Goal: Navigation & Orientation: Find specific page/section

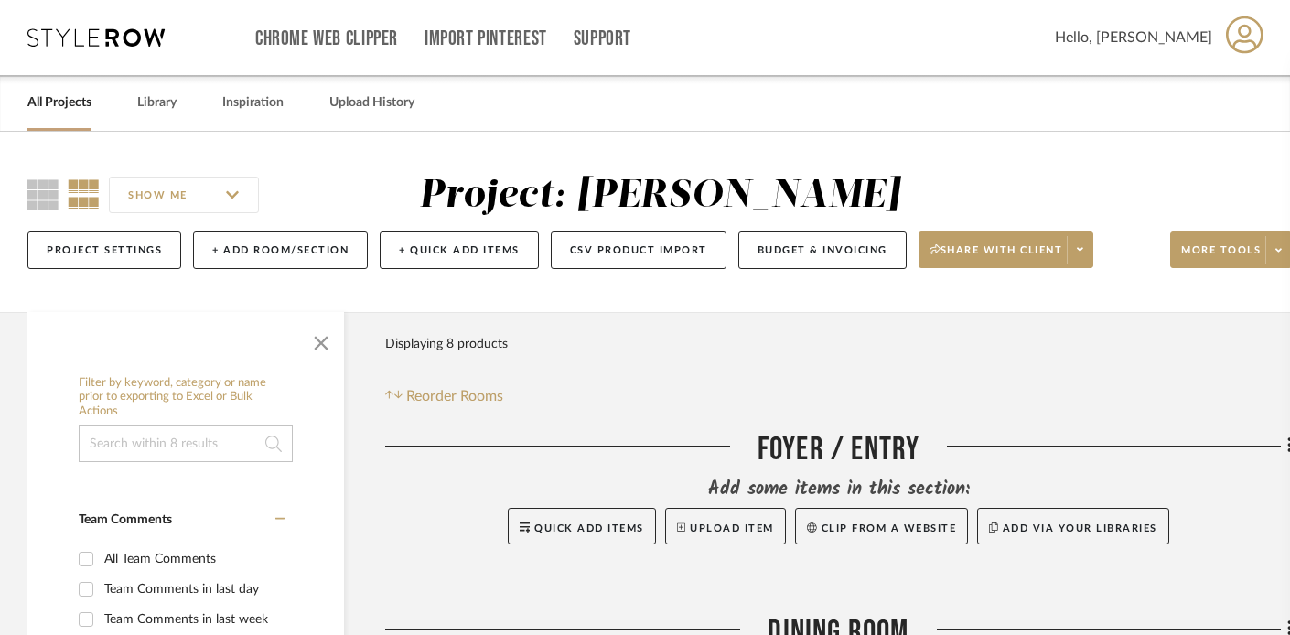
click at [59, 97] on link "All Projects" at bounding box center [59, 103] width 64 height 25
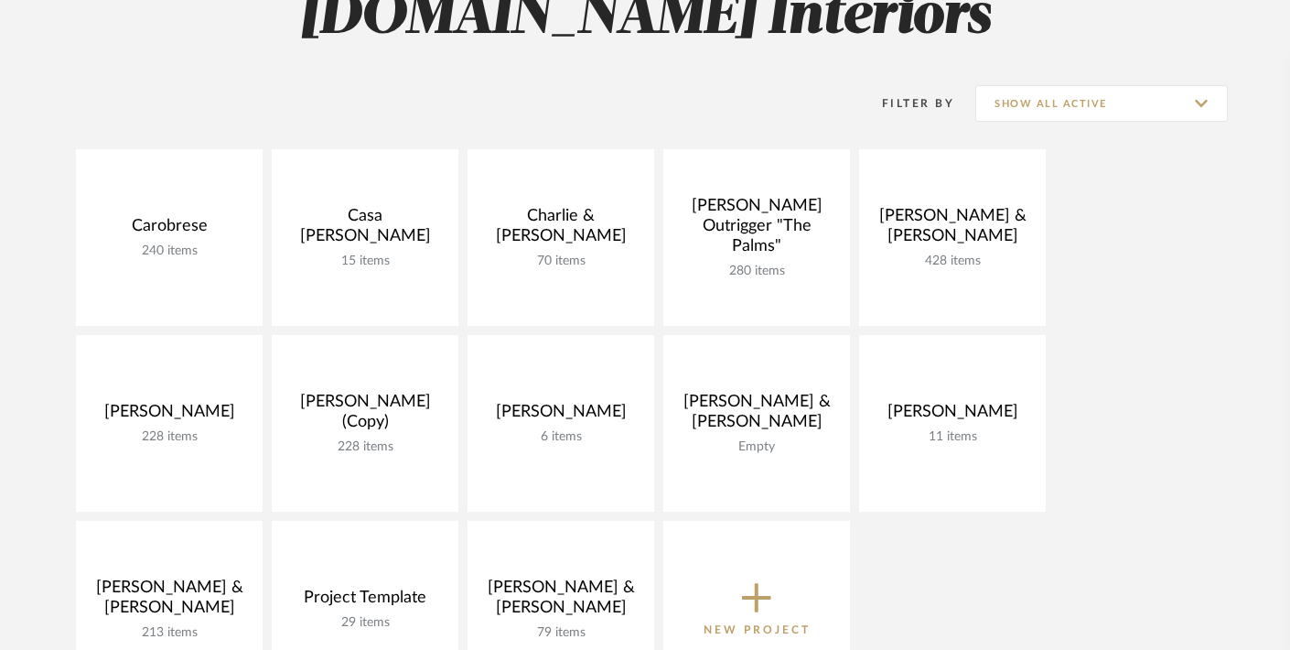
scroll to position [307, 0]
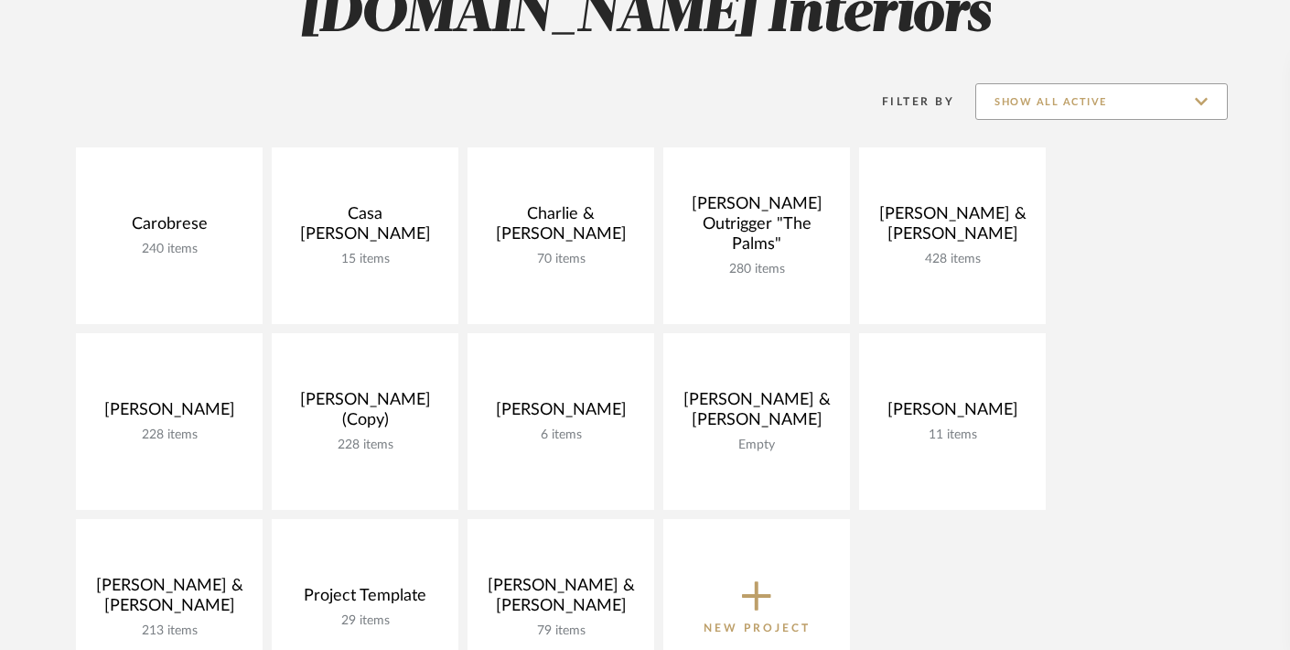
click at [1093, 103] on input "Show All Active" at bounding box center [1102, 101] width 253 height 37
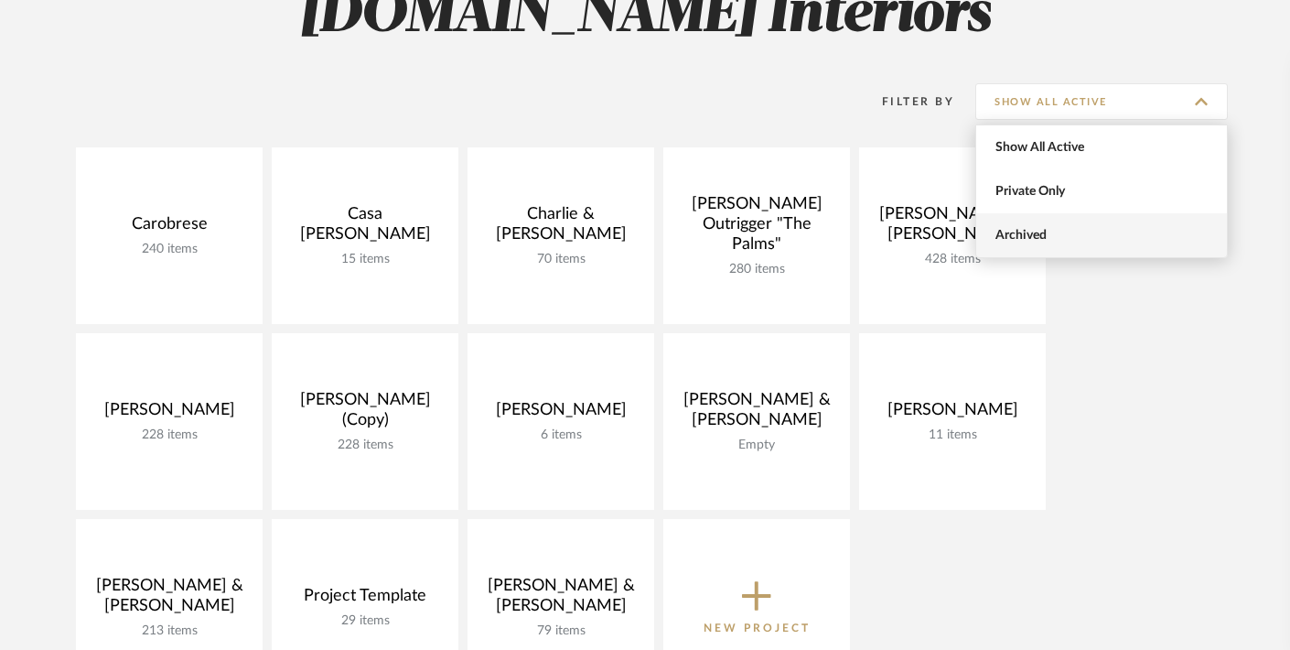
click at [1052, 232] on span "Archived" at bounding box center [1104, 236] width 217 height 16
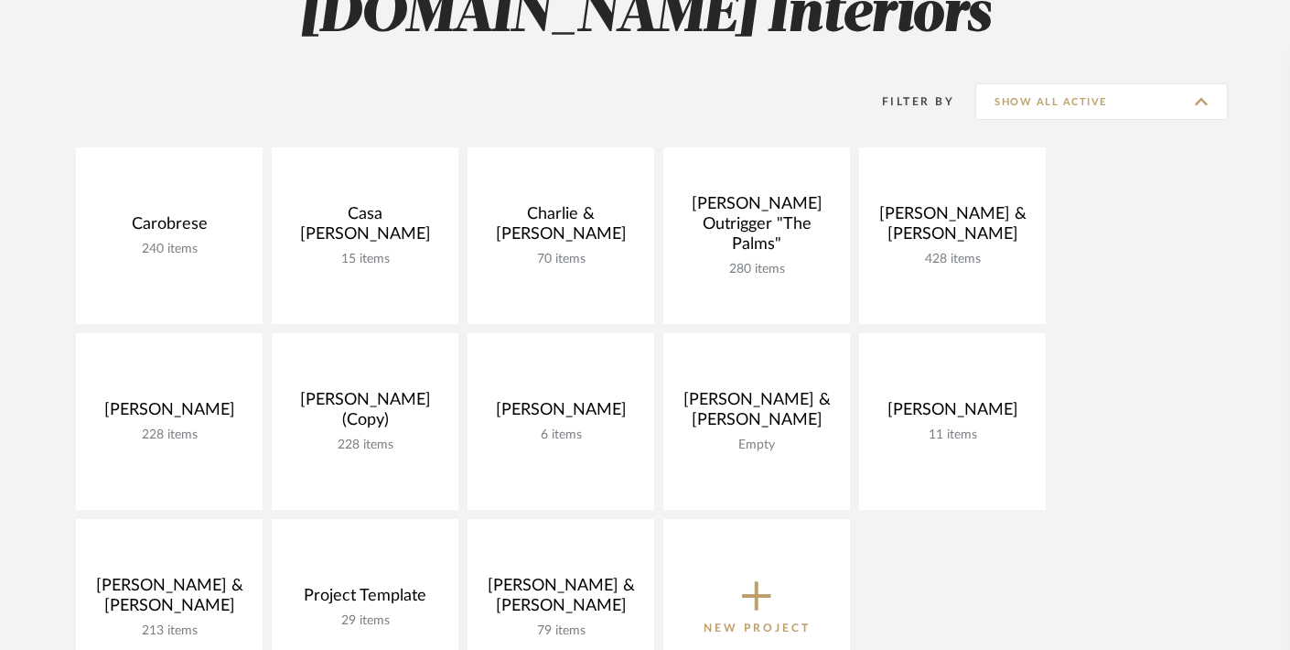
type input "Archived"
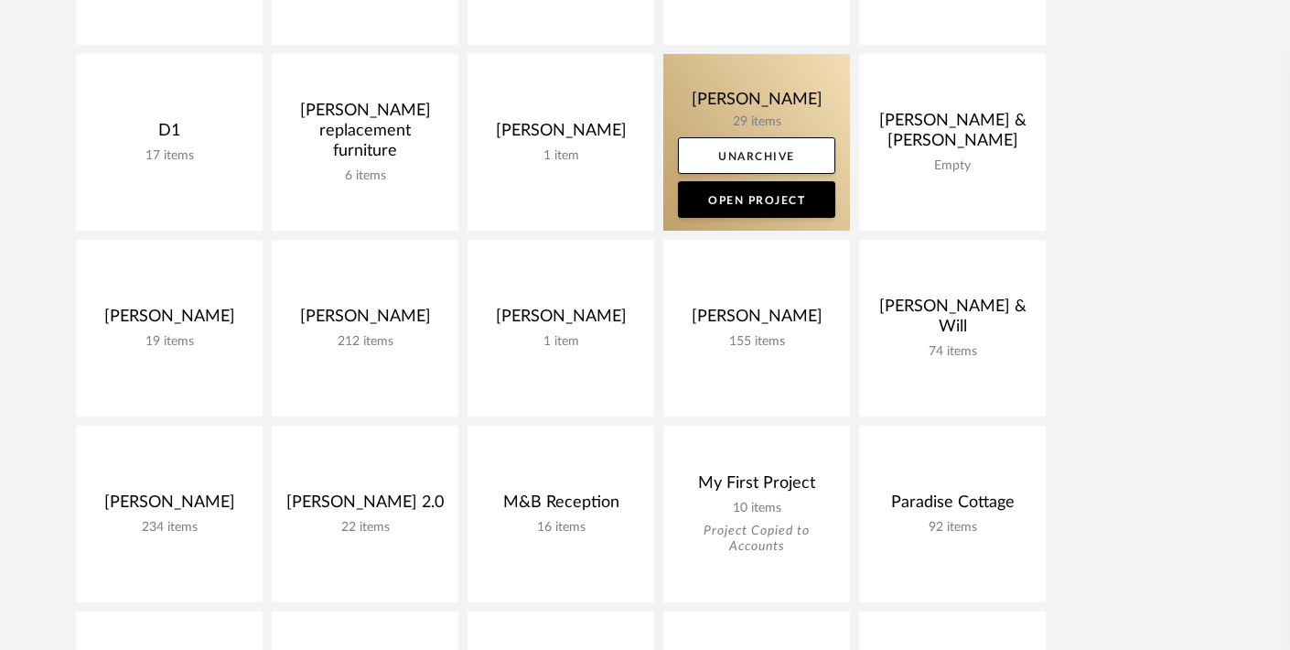
scroll to position [587, 0]
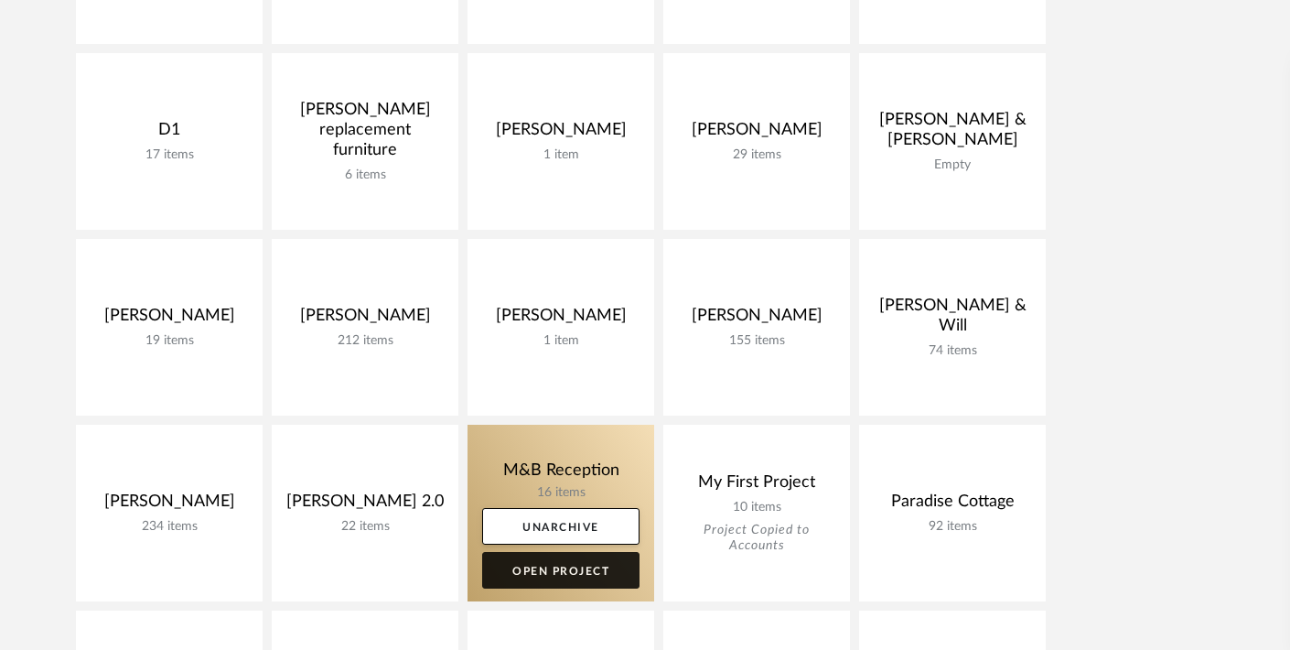
click at [562, 585] on link "Open Project" at bounding box center [560, 570] width 157 height 37
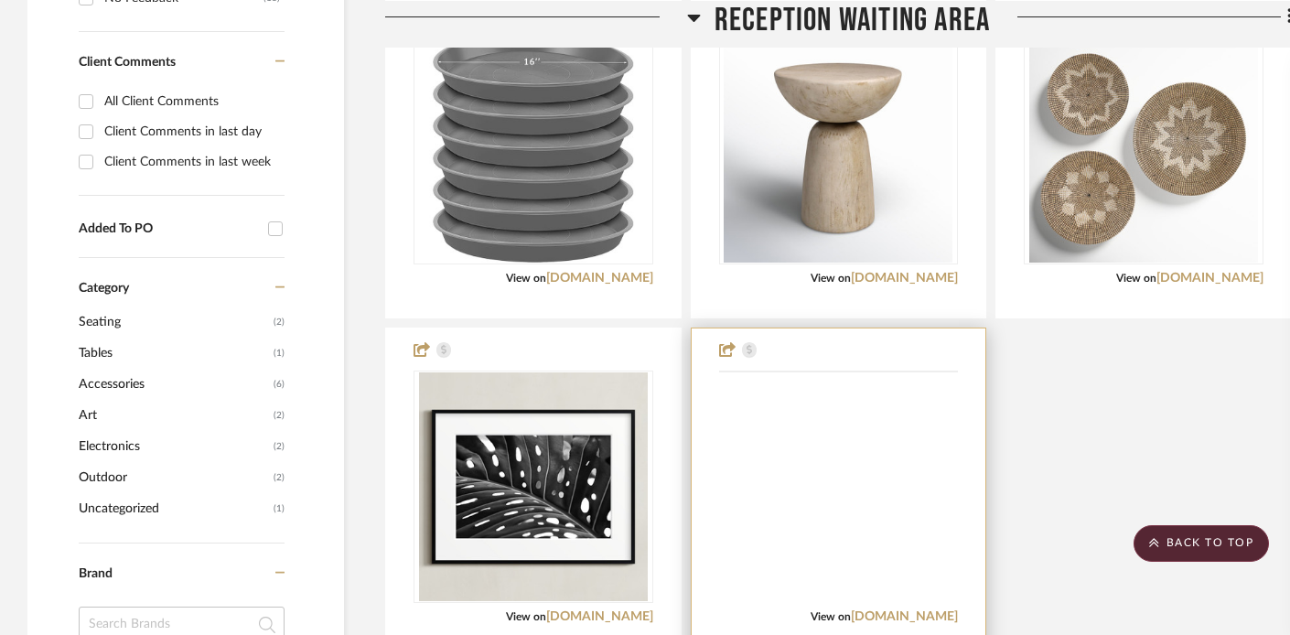
scroll to position [829, 0]
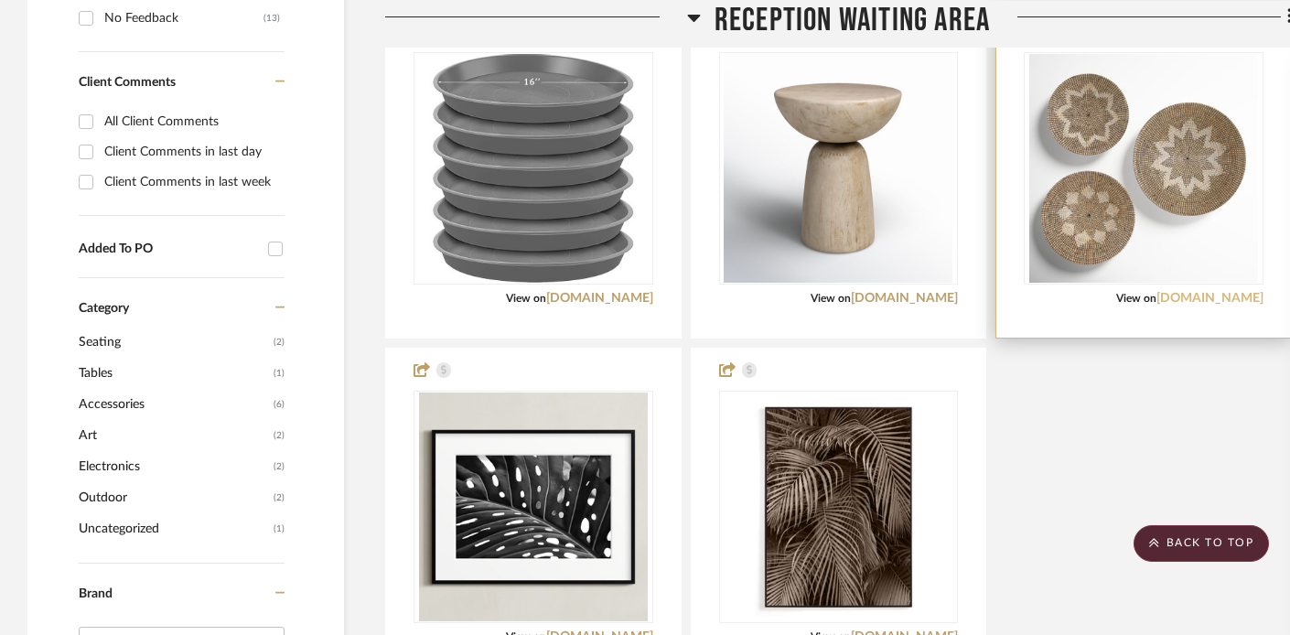
click at [1209, 297] on link "[DOMAIN_NAME]" at bounding box center [1210, 298] width 107 height 13
